Goal: Use online tool/utility: Utilize a website feature to perform a specific function

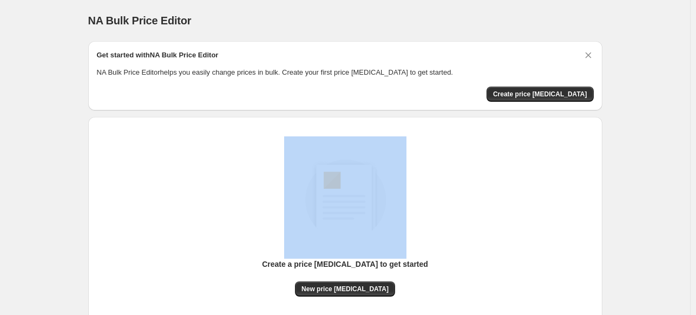
drag, startPoint x: 0, startPoint y: 0, endPoint x: -17, endPoint y: 199, distance: 199.9
click at [0, 199] on html "Home Settings Plans Skip to content NA Bulk Price Editor. This page is ready NA…" at bounding box center [348, 157] width 696 height 315
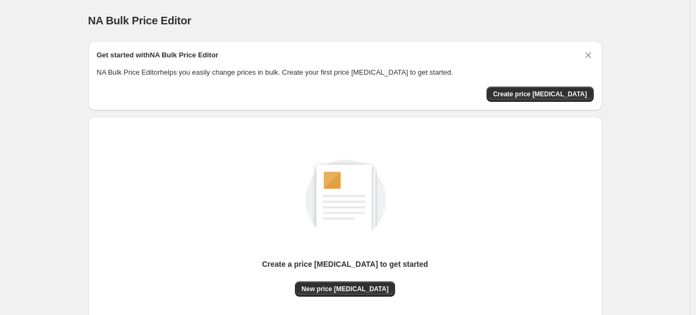
click at [430, 99] on div "Create price change job" at bounding box center [345, 94] width 497 height 15
click at [544, 95] on span "Create price change job" at bounding box center [540, 94] width 94 height 9
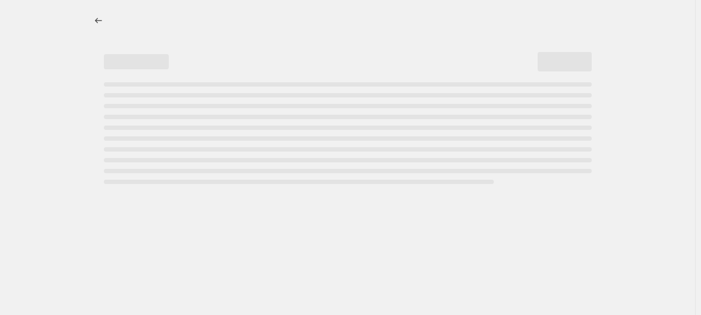
select select "percentage"
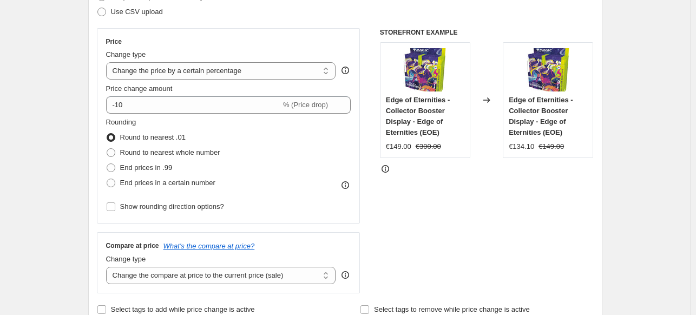
scroll to position [172, 0]
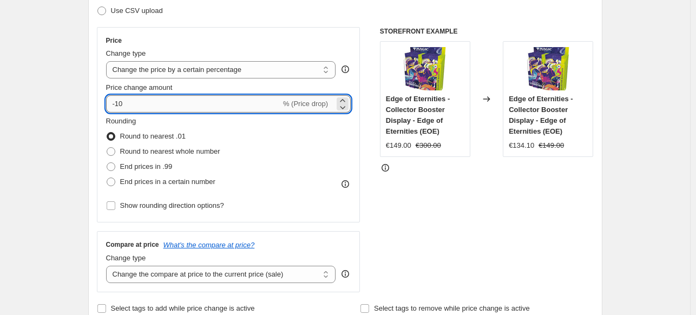
click at [202, 106] on input "-10" at bounding box center [193, 103] width 175 height 17
type input "-1"
type input "-40"
click at [143, 168] on span "End prices in .99" at bounding box center [146, 166] width 52 height 8
click at [107, 163] on input "End prices in .99" at bounding box center [107, 162] width 1 height 1
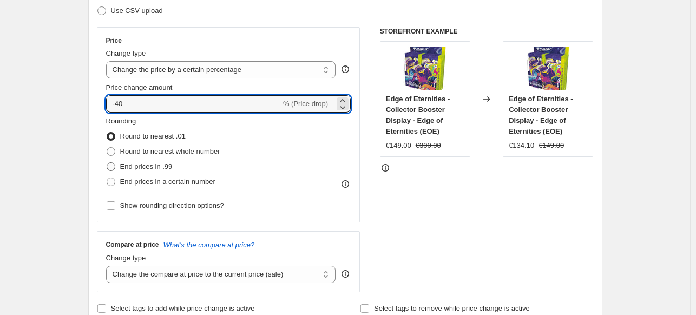
radio input "true"
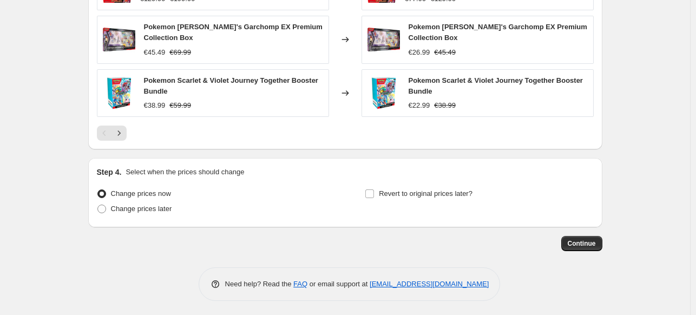
scroll to position [783, 0]
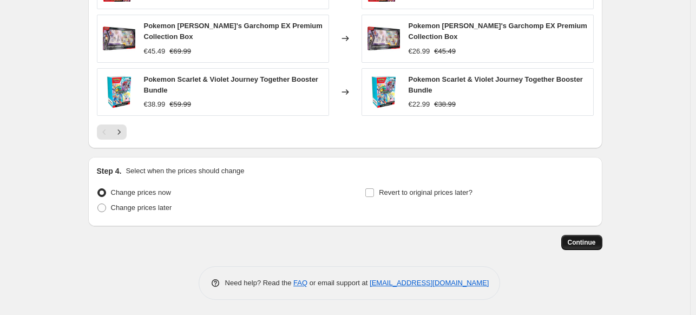
click at [582, 240] on span "Continue" at bounding box center [582, 242] width 28 height 9
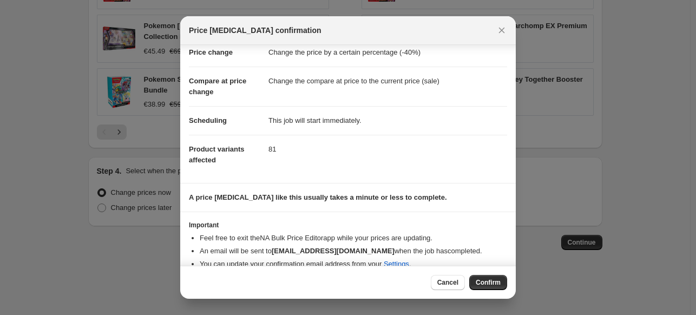
scroll to position [40, 0]
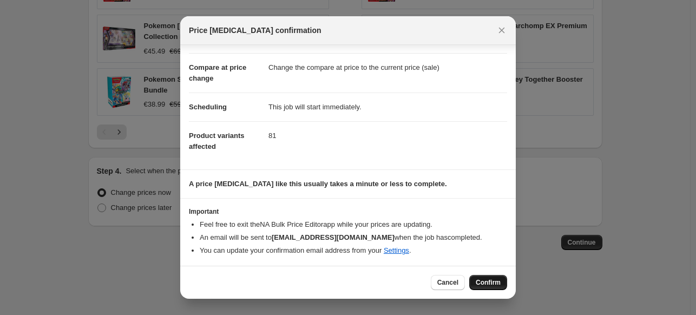
click at [482, 281] on span "Confirm" at bounding box center [488, 282] width 25 height 9
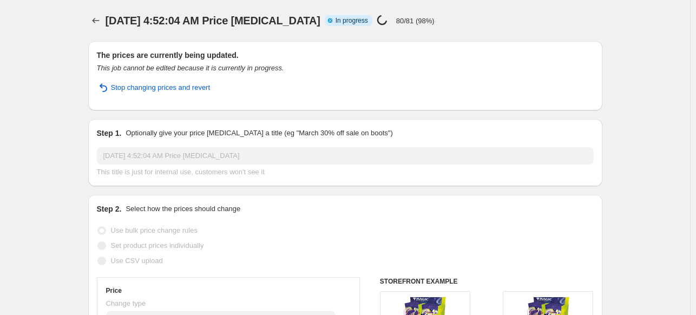
select select "percentage"
